Goal: Find specific page/section

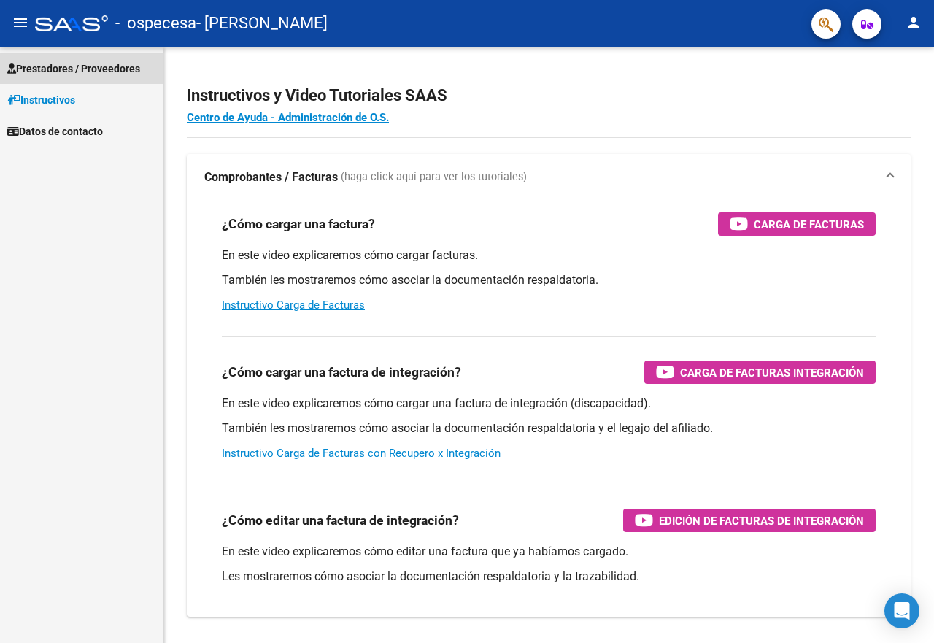
click at [51, 73] on span "Prestadores / Proveedores" at bounding box center [73, 69] width 133 height 16
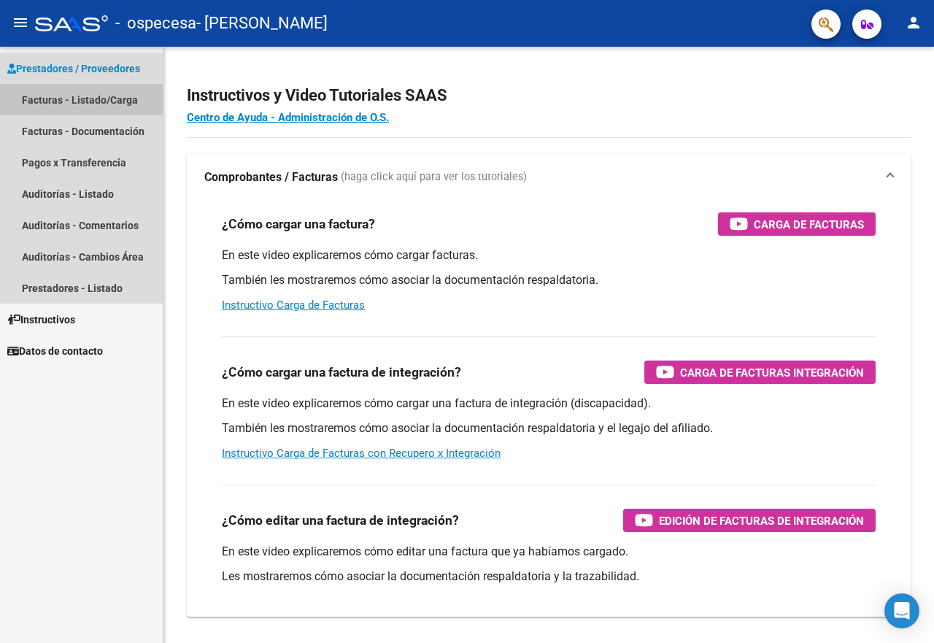
click at [50, 95] on link "Facturas - Listado/Carga" at bounding box center [81, 99] width 163 height 31
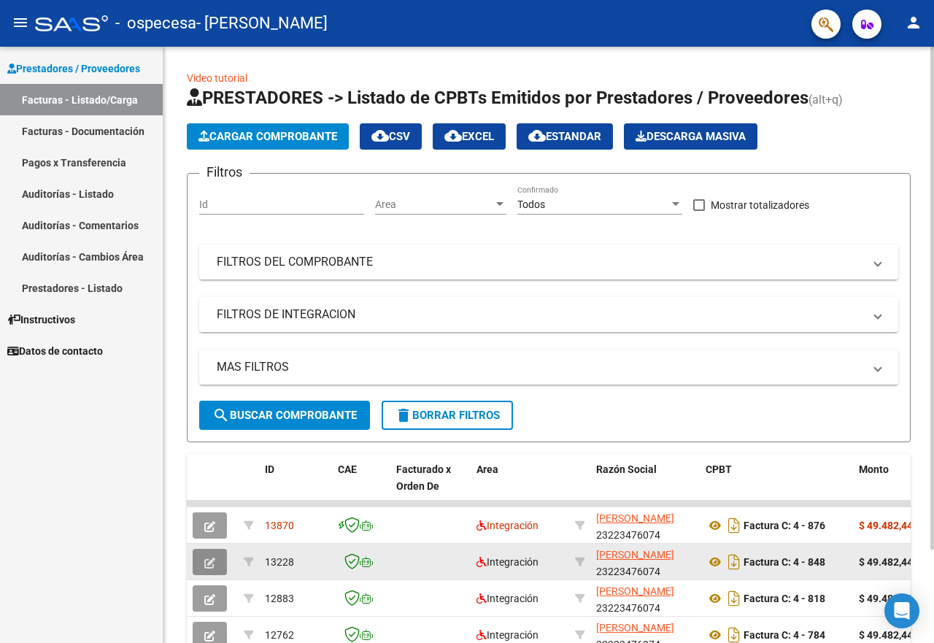
click at [209, 567] on icon "button" at bounding box center [209, 562] width 11 height 11
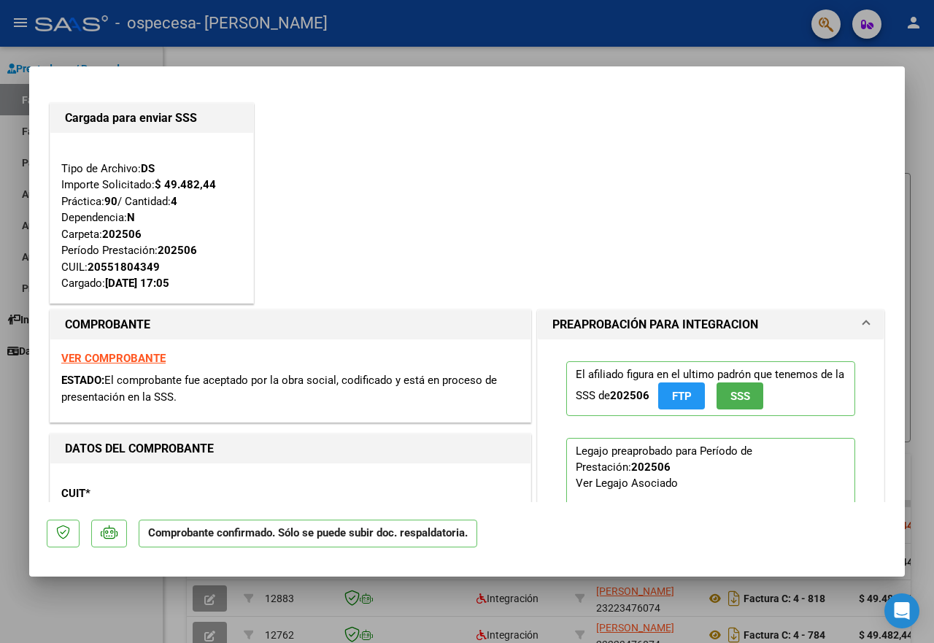
click at [15, 404] on div at bounding box center [467, 321] width 934 height 643
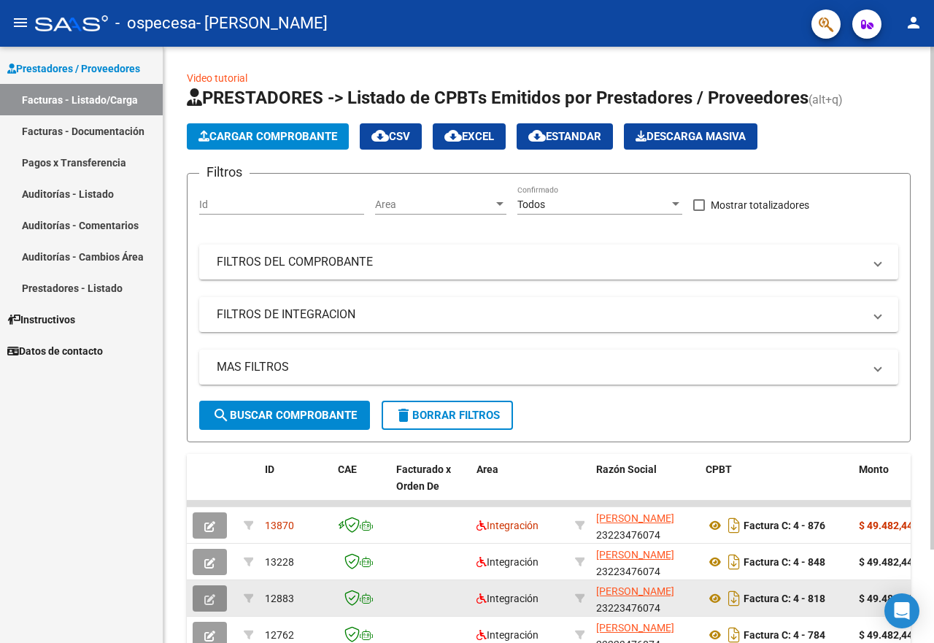
click at [204, 605] on button "button" at bounding box center [210, 598] width 34 height 26
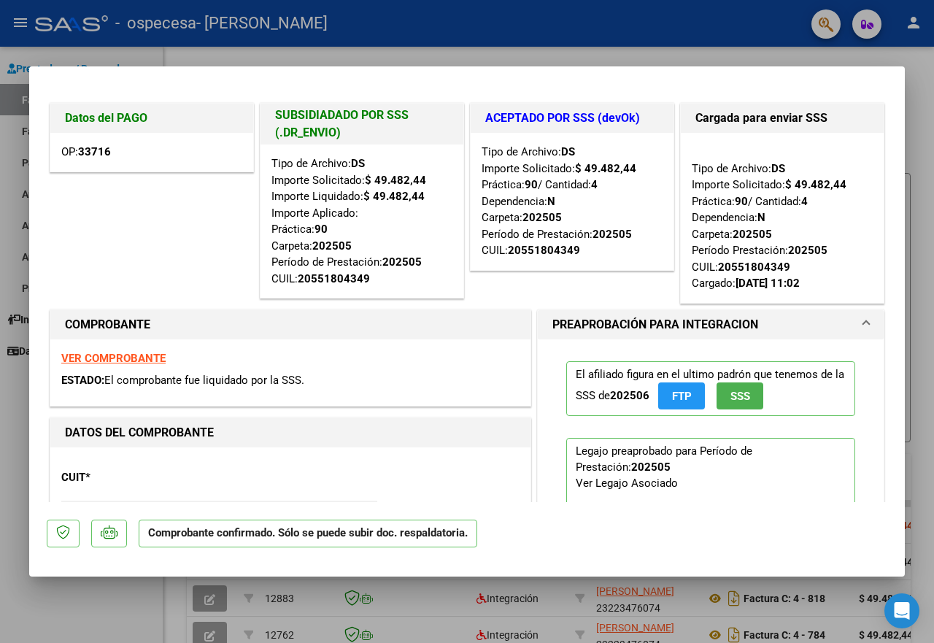
click at [74, 591] on div at bounding box center [467, 321] width 934 height 643
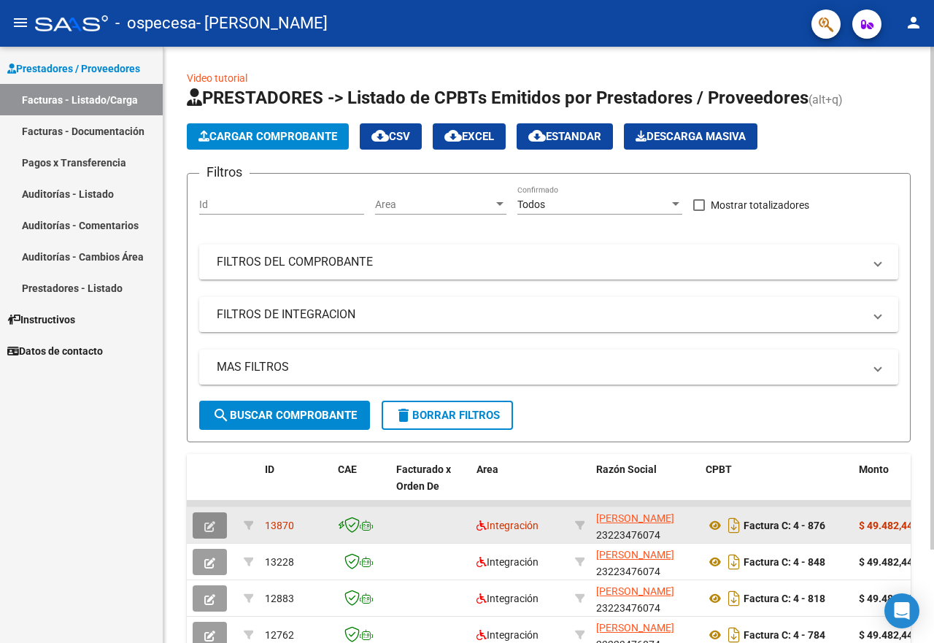
click at [216, 530] on button "button" at bounding box center [210, 525] width 34 height 26
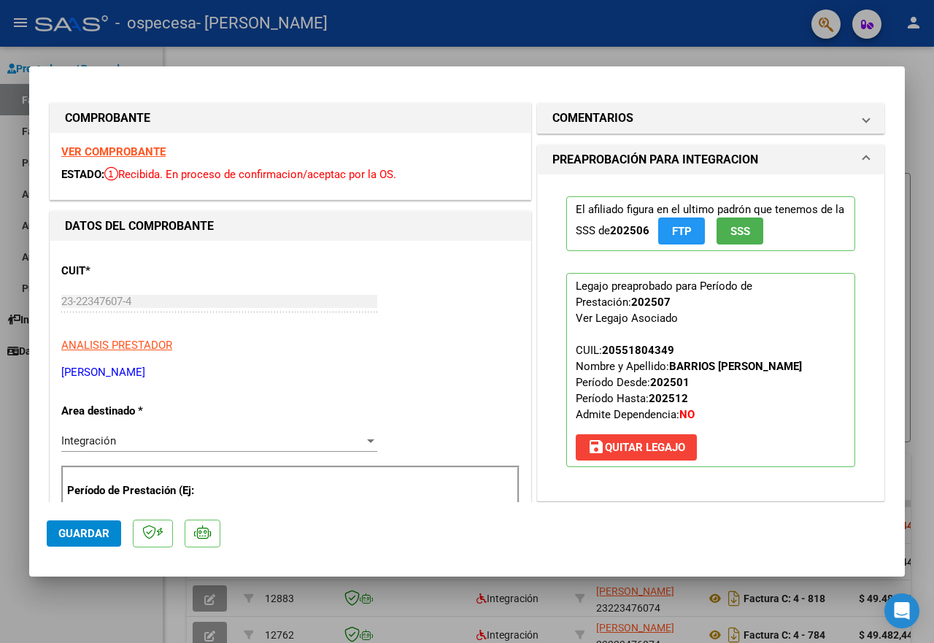
click at [389, 50] on div at bounding box center [467, 321] width 934 height 643
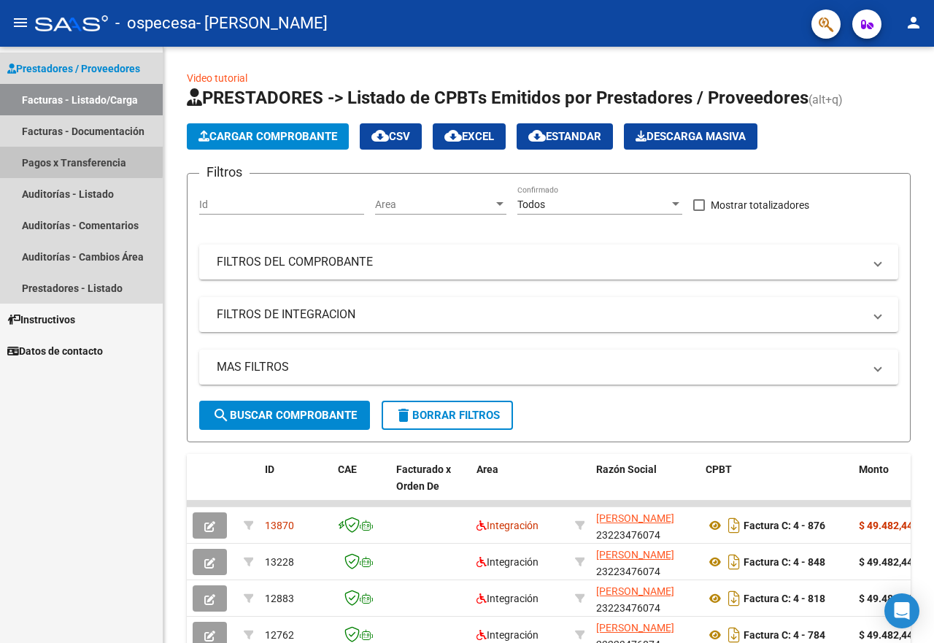
click at [76, 160] on link "Pagos x Transferencia" at bounding box center [81, 162] width 163 height 31
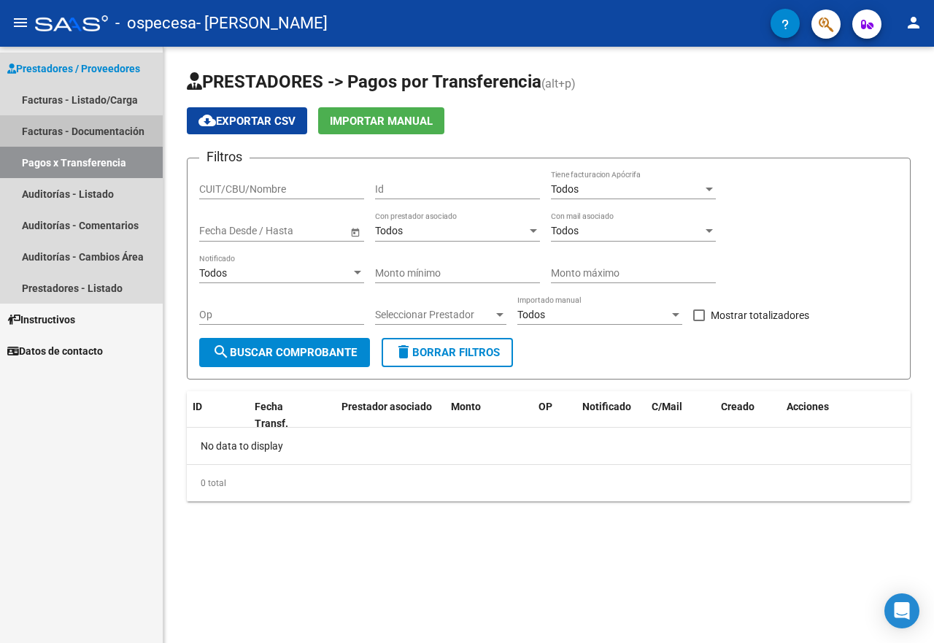
click at [71, 130] on link "Facturas - Documentación" at bounding box center [81, 130] width 163 height 31
